Goal: Task Accomplishment & Management: Complete application form

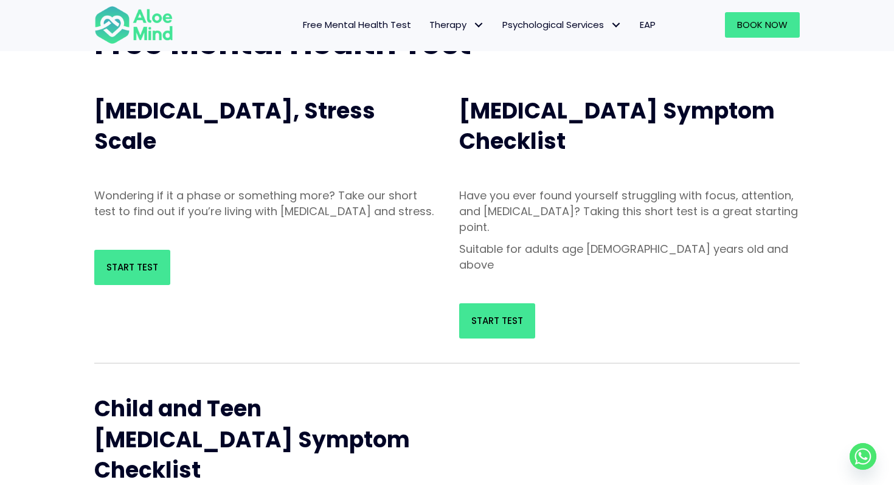
scroll to position [108, 0]
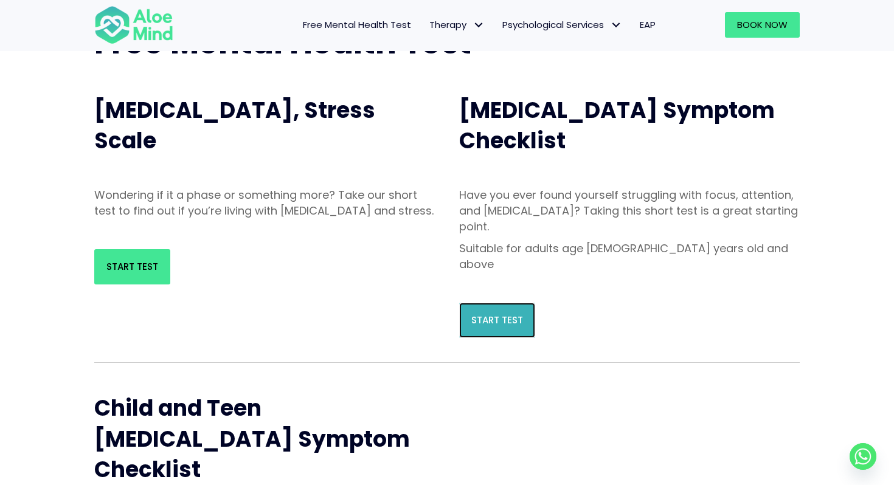
drag, startPoint x: 484, startPoint y: 295, endPoint x: 484, endPoint y: 286, distance: 8.5
click at [484, 303] on link "Start Test" at bounding box center [497, 320] width 76 height 35
click at [482, 314] on span "Start Test" at bounding box center [497, 320] width 52 height 13
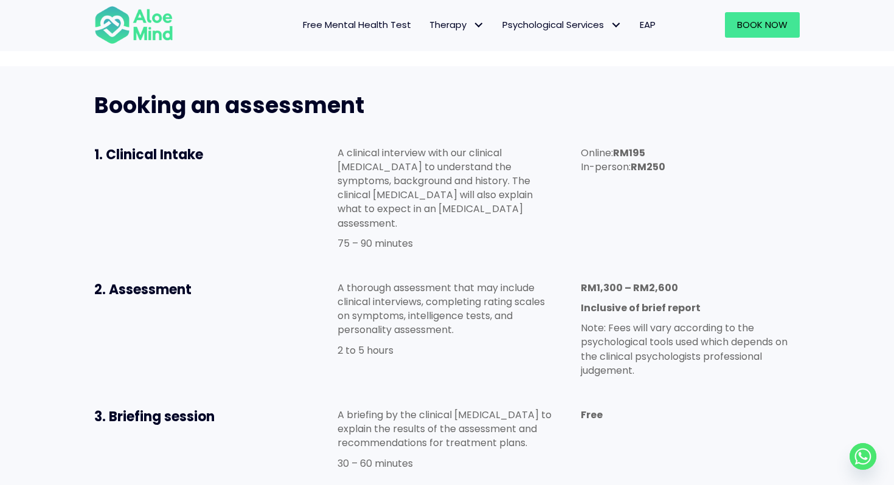
scroll to position [621, 0]
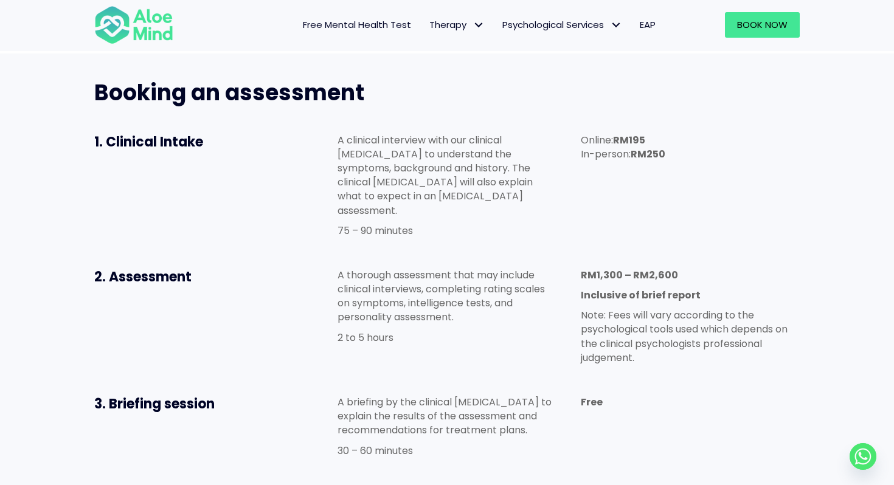
click at [375, 24] on span "Free Mental Health Test" at bounding box center [357, 24] width 108 height 13
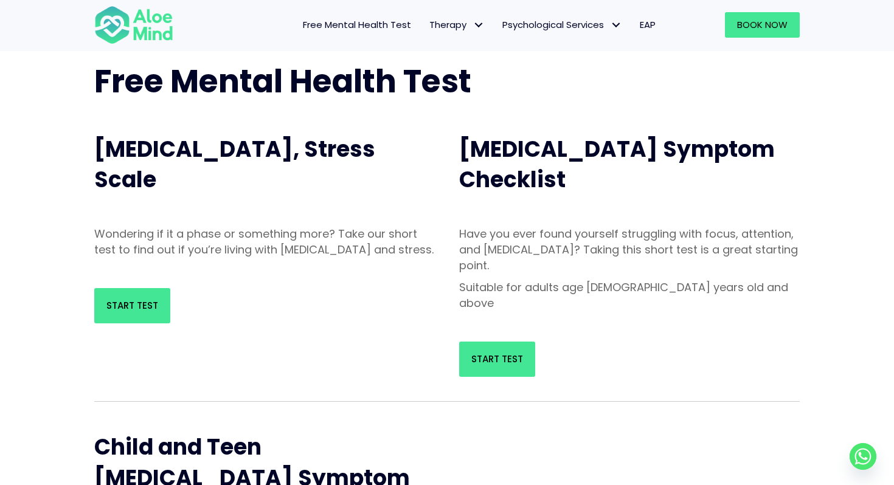
scroll to position [80, 0]
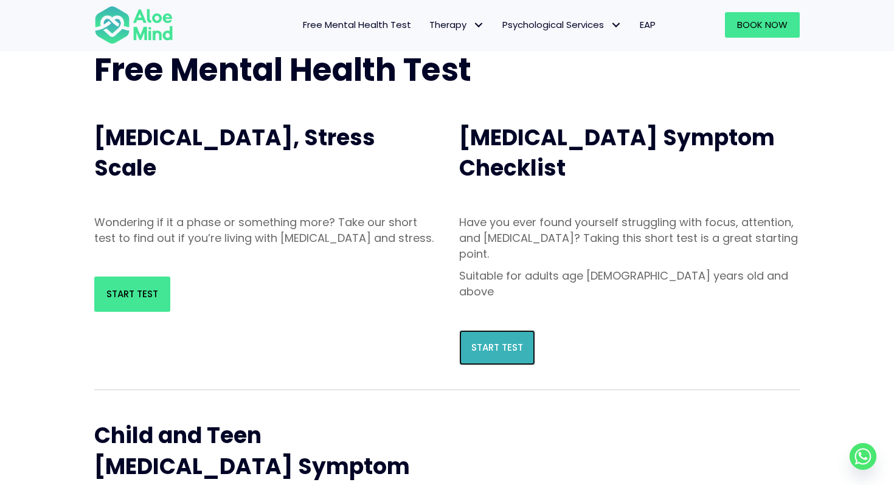
click at [489, 341] on span "Start Test" at bounding box center [497, 347] width 52 height 13
